Goal: Task Accomplishment & Management: Manage account settings

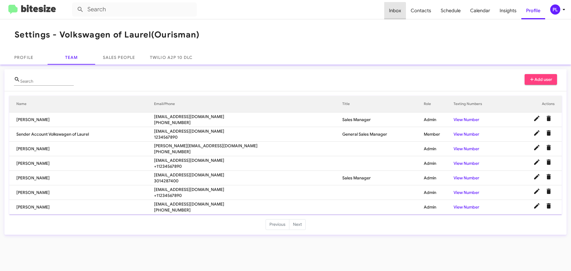
click at [397, 11] on span "Inbox" at bounding box center [395, 10] width 22 height 17
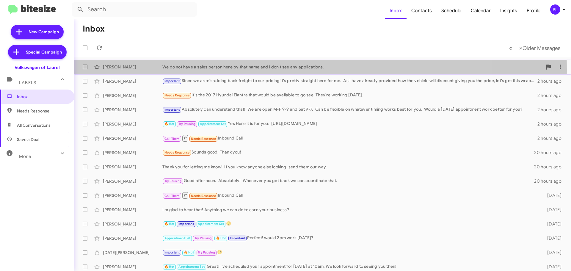
click at [227, 70] on div "[PERSON_NAME] We do not have a sales person here by that name and I don't see a…" at bounding box center [322, 67] width 487 height 12
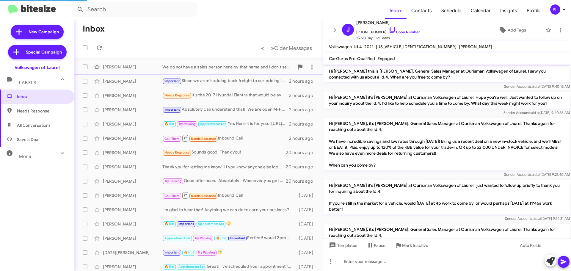
scroll to position [366, 0]
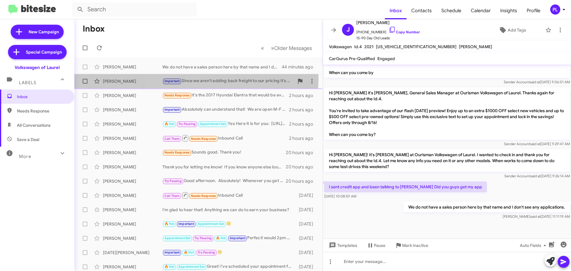
click at [195, 78] on div "Important Since we aren't adding back freight to our pricing it's pretty straig…" at bounding box center [228, 81] width 132 height 7
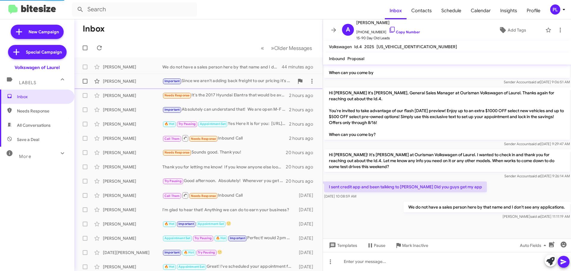
scroll to position [317, 0]
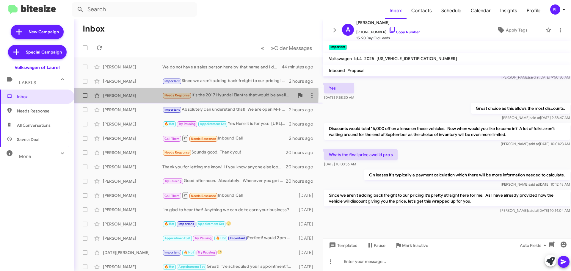
click at [137, 94] on div "Rolbin Vasquez" at bounding box center [133, 96] width 60 height 6
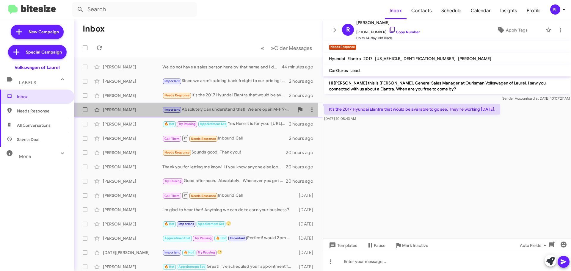
click at [128, 110] on div "Tina Copper" at bounding box center [133, 110] width 60 height 6
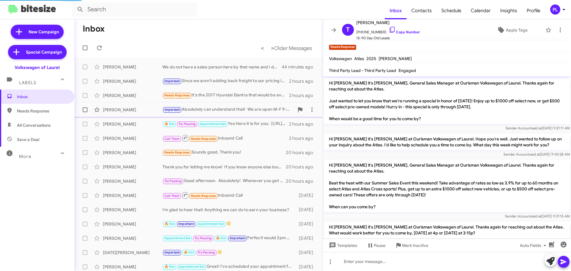
scroll to position [671, 0]
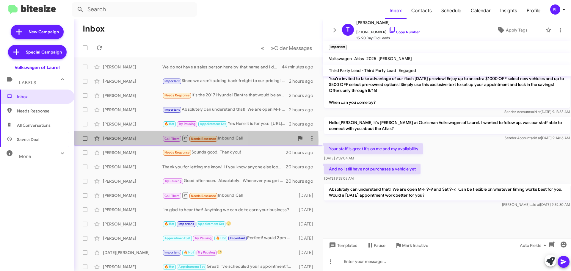
click at [132, 141] on div "Tori Moses" at bounding box center [133, 138] width 60 height 6
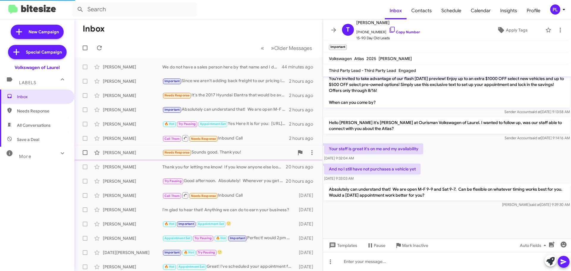
scroll to position [34, 0]
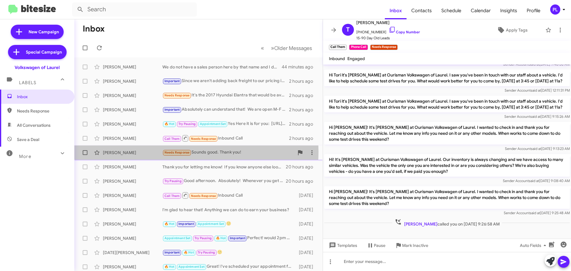
click at [120, 152] on div "Renee Moore" at bounding box center [133, 153] width 60 height 6
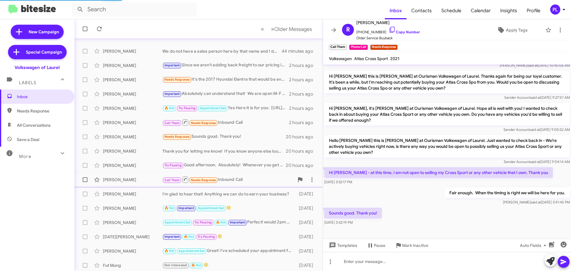
scroll to position [30, 0]
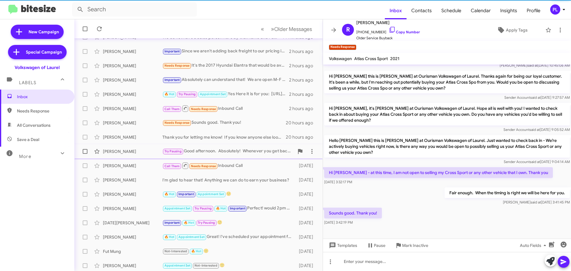
click at [122, 153] on div "Diana Gonzales" at bounding box center [133, 151] width 60 height 6
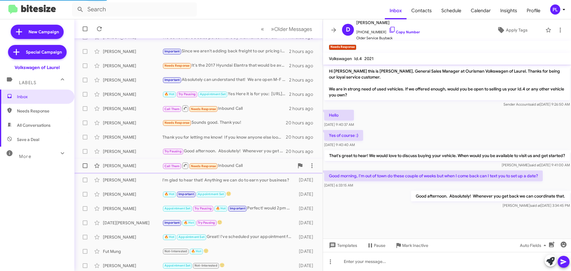
click at [119, 166] on div "Chester Jr" at bounding box center [133, 166] width 60 height 6
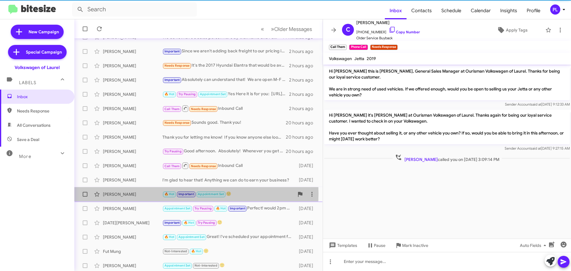
click at [126, 193] on div "Karl Stalker" at bounding box center [133, 194] width 60 height 6
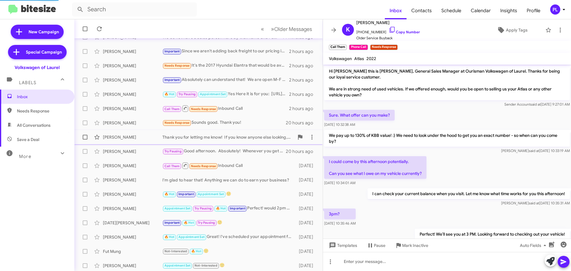
scroll to position [76, 0]
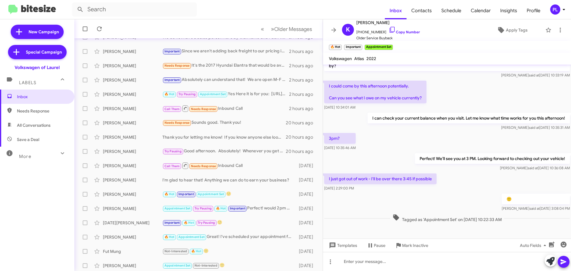
click at [562, 9] on icon at bounding box center [564, 9] width 7 height 7
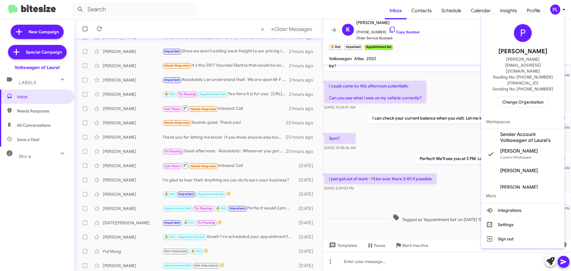
click at [516, 97] on span "Change Organization" at bounding box center [523, 102] width 41 height 10
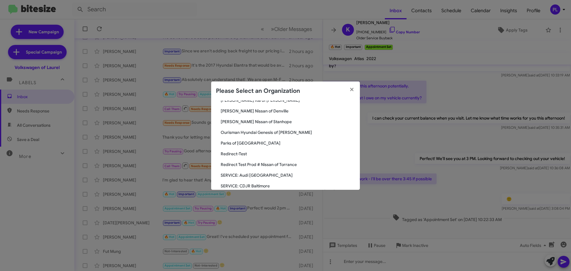
scroll to position [625, 0]
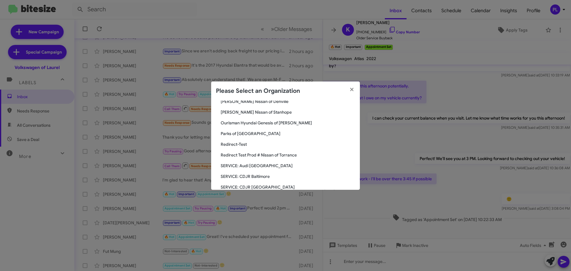
click at [242, 135] on span "Parks of [GEOGRAPHIC_DATA]" at bounding box center [288, 134] width 134 height 6
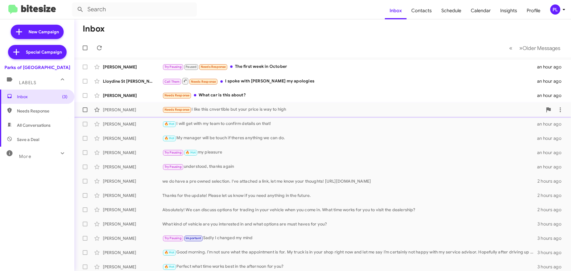
click at [291, 112] on div "Needs Response I like this cnvertible but your price is way to high" at bounding box center [352, 109] width 380 height 7
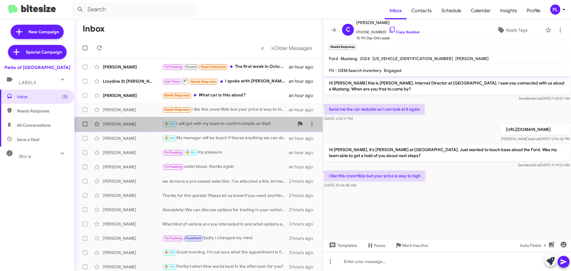
click at [246, 122] on div "🔥 Hot I will get with my team to confirm details on that!" at bounding box center [228, 123] width 132 height 7
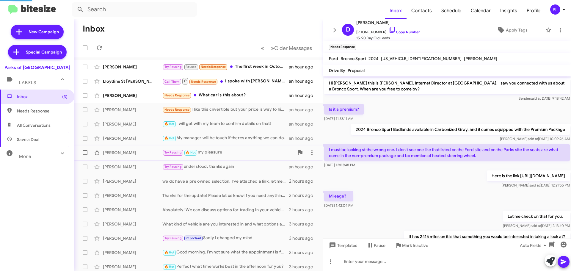
scroll to position [180, 0]
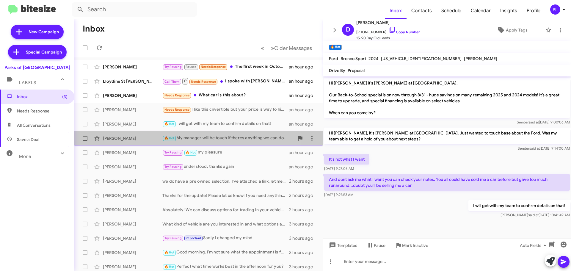
click at [216, 138] on div "🔥 Hot My manager will be touch if theres anything we can do." at bounding box center [228, 138] width 132 height 7
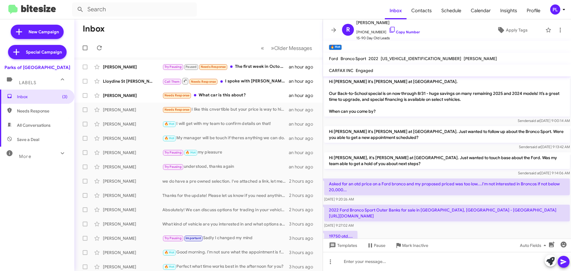
scroll to position [29, 0]
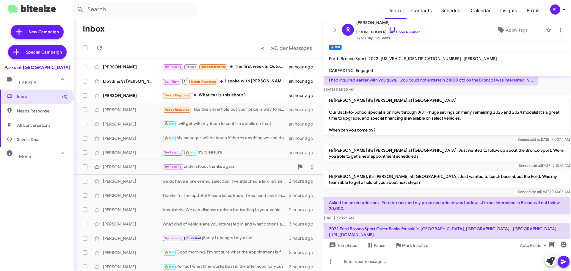
click at [231, 168] on div "Try Pausing understood, thanks again" at bounding box center [228, 166] width 132 height 7
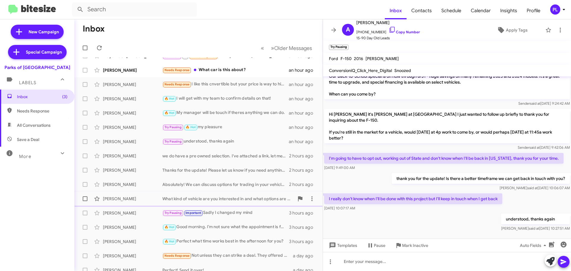
scroll to position [60, 0]
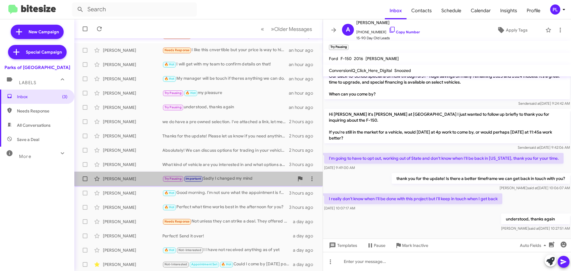
click at [223, 178] on div "Try Pausing Important Sadly I changed my mind" at bounding box center [228, 178] width 132 height 7
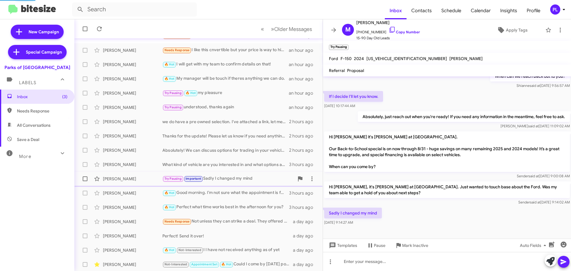
scroll to position [53, 0]
click at [222, 189] on div "Joseph German 🔥 Hot Good morning. I’m not sure what the appointment is for. My …" at bounding box center [198, 193] width 239 height 12
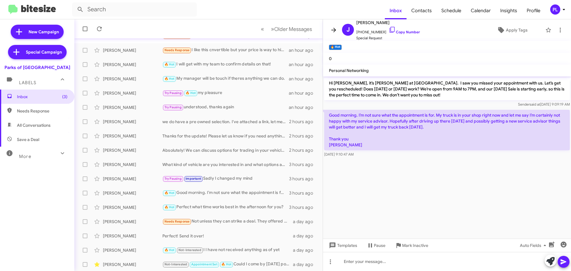
click at [332, 32] on icon at bounding box center [333, 29] width 7 height 7
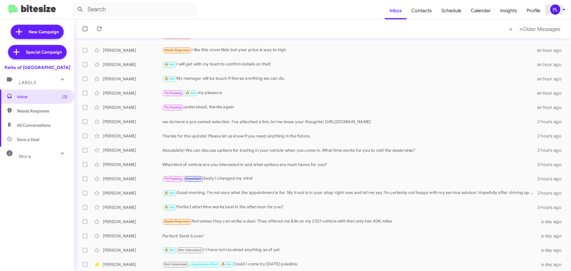
click at [567, 7] on icon at bounding box center [564, 9] width 7 height 7
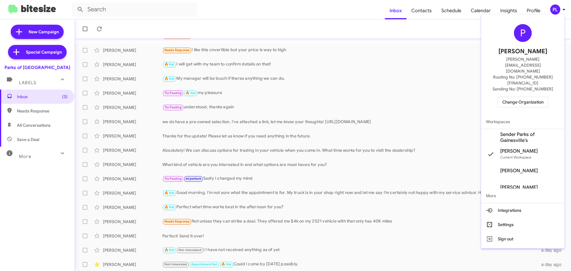
click at [533, 97] on span "Change Organization" at bounding box center [523, 102] width 41 height 10
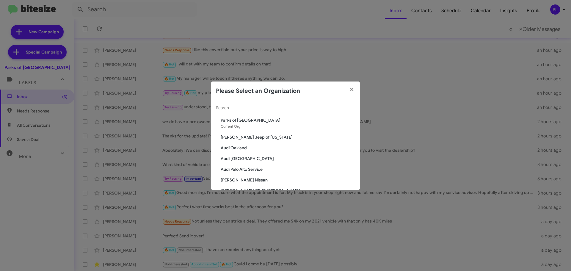
scroll to position [1084, 0]
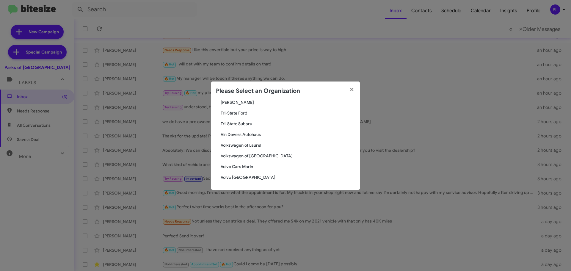
click at [243, 134] on span "Vin Devers Autohaus" at bounding box center [288, 135] width 134 height 6
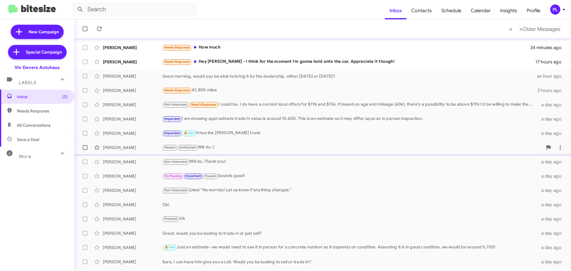
scroll to position [30, 0]
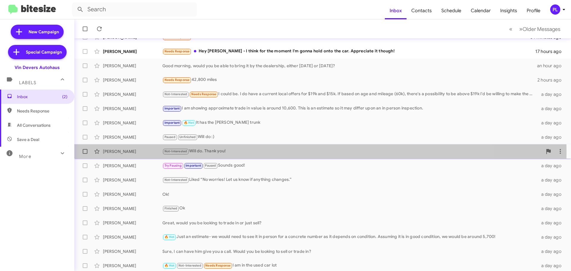
click at [228, 152] on div "Not-Interested Will do. Thank you!" at bounding box center [352, 151] width 380 height 7
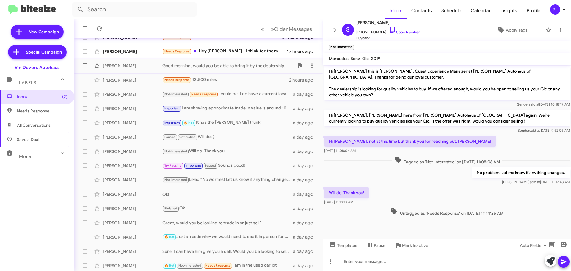
click at [251, 66] on div "Good morning, would you be able to bring it by the dealership, either [DATE] or…" at bounding box center [228, 66] width 132 height 6
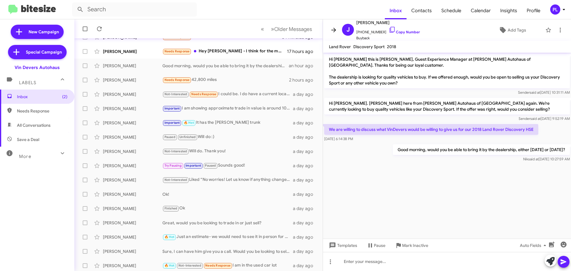
click at [336, 31] on icon at bounding box center [333, 30] width 5 height 4
